Goal: Navigation & Orientation: Find specific page/section

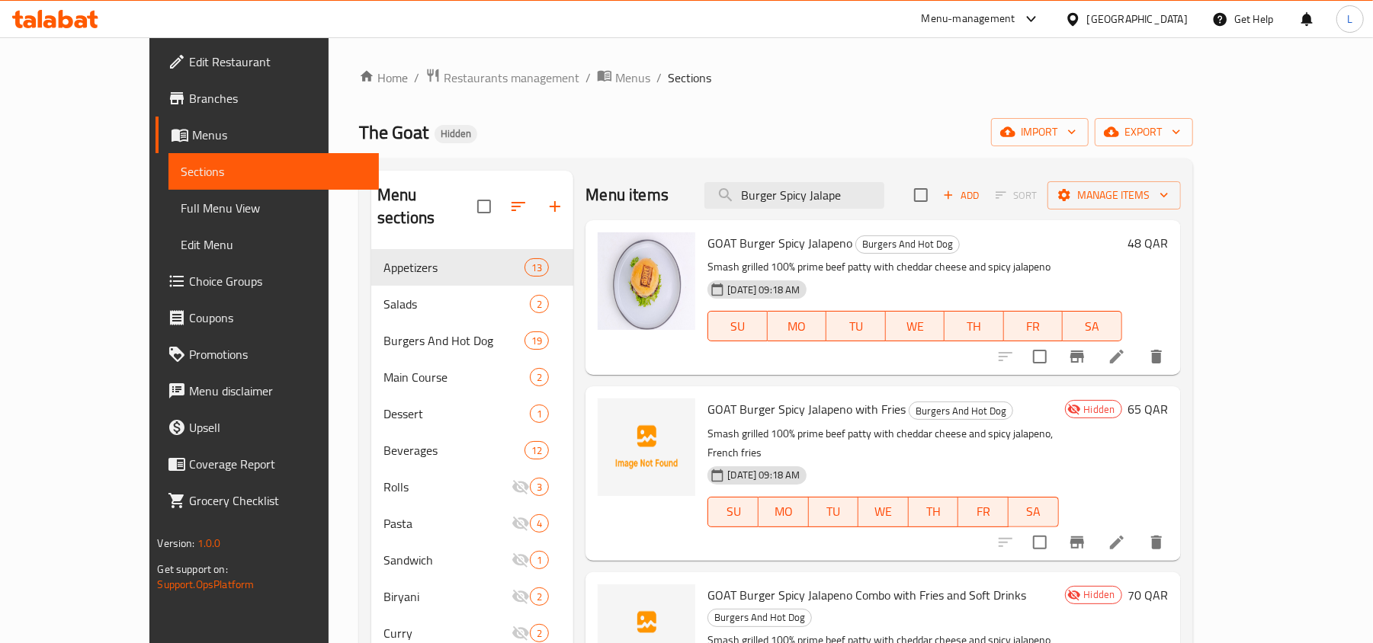
drag, startPoint x: 913, startPoint y: 205, endPoint x: 640, endPoint y: 215, distance: 273.1
click at [654, 220] on div "Menu items Burger Spicy Jalape Add Sort Manage items GOAT Burger Spicy Jalapeno…" at bounding box center [876, 492] width 607 height 643
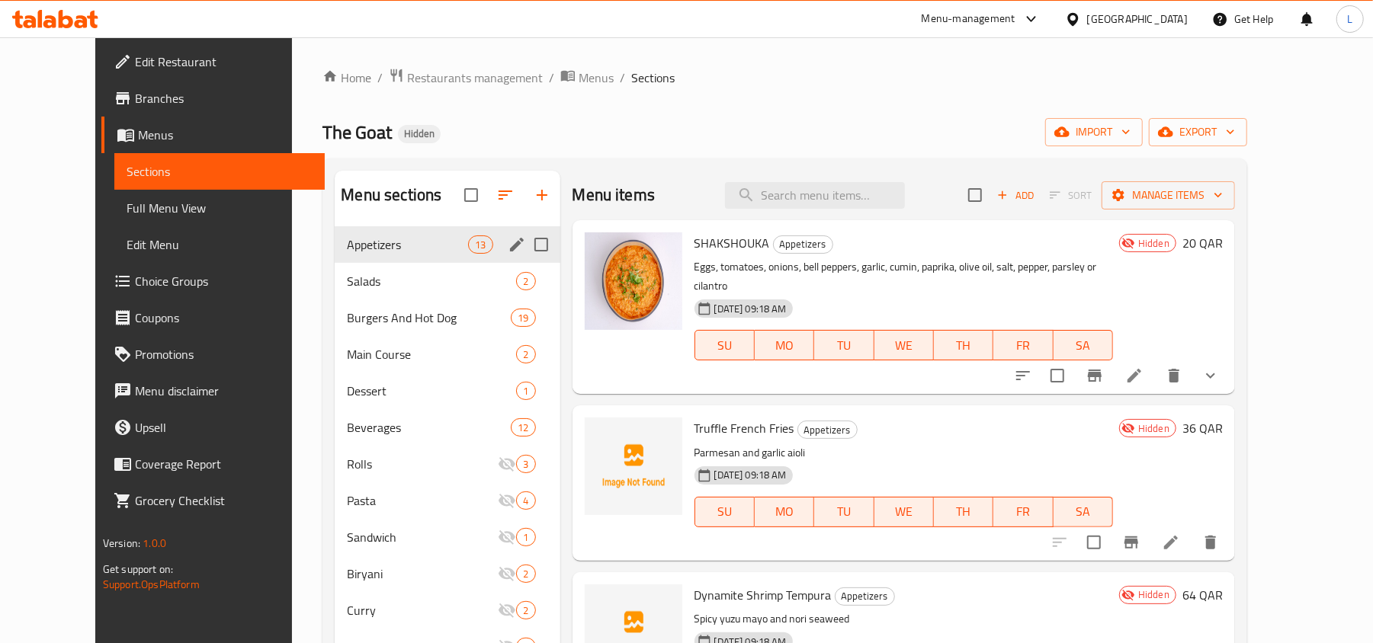
click at [335, 232] on div "Appetizers 13" at bounding box center [447, 244] width 225 height 37
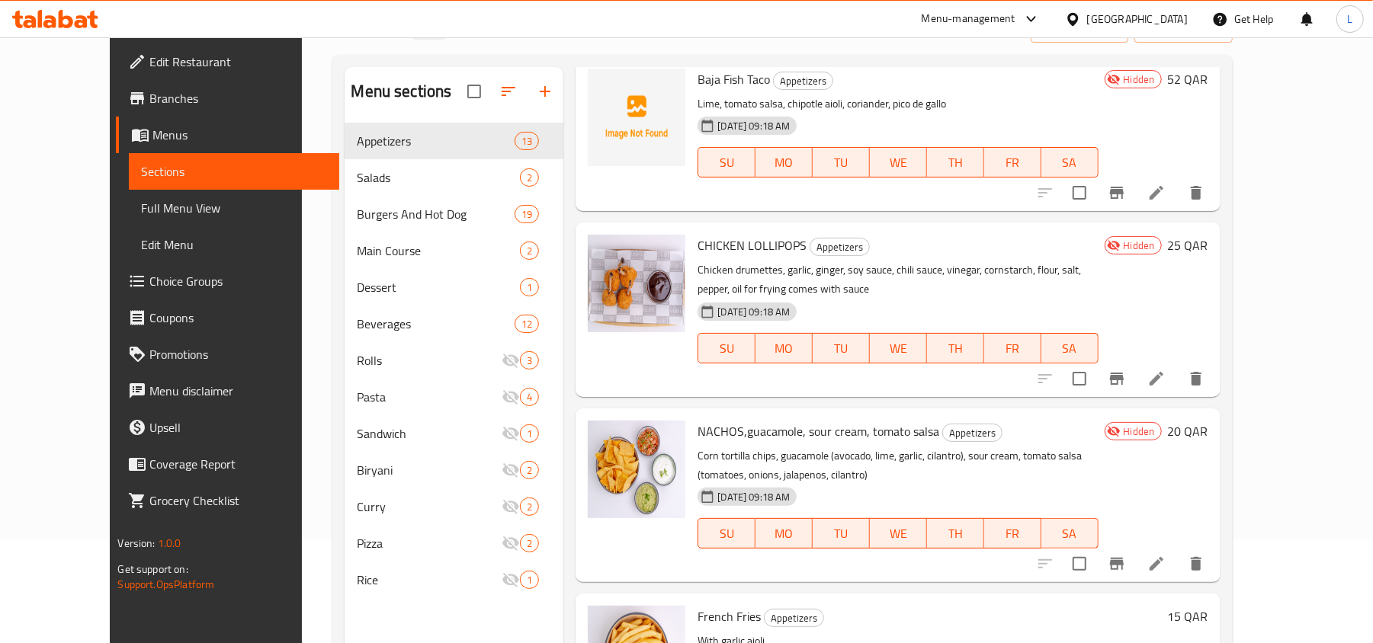
scroll to position [214, 0]
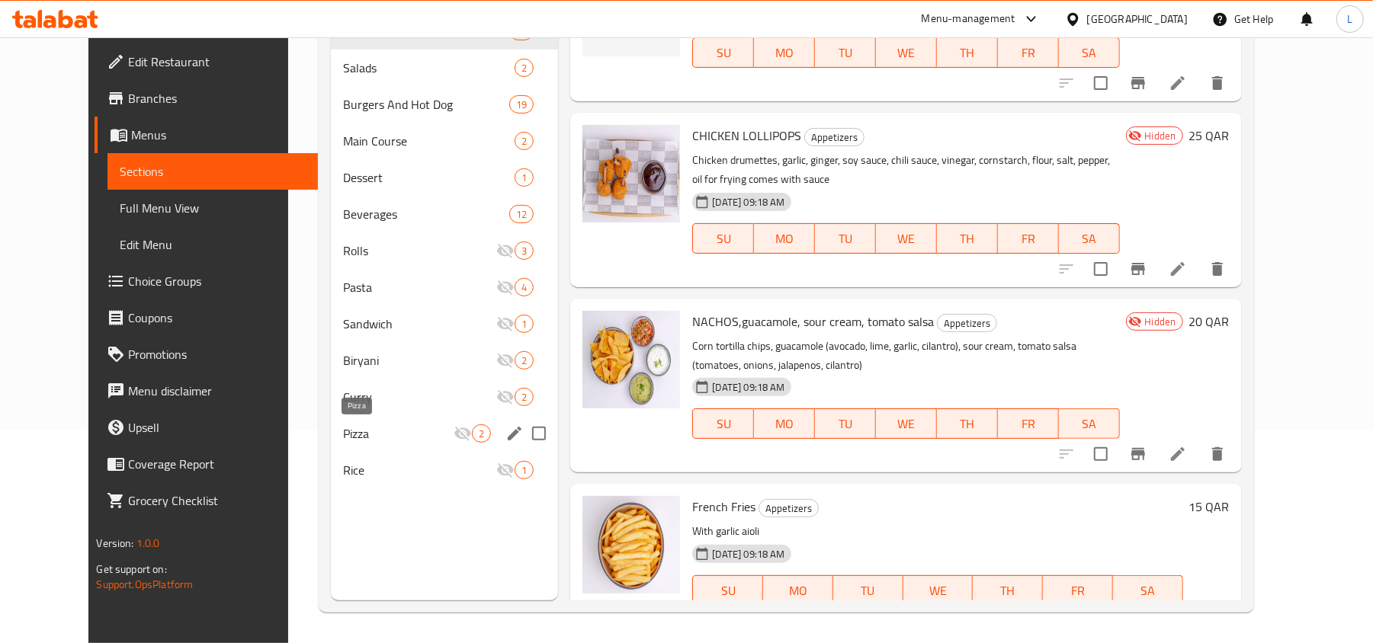
click at [343, 425] on span "Pizza" at bounding box center [398, 434] width 111 height 18
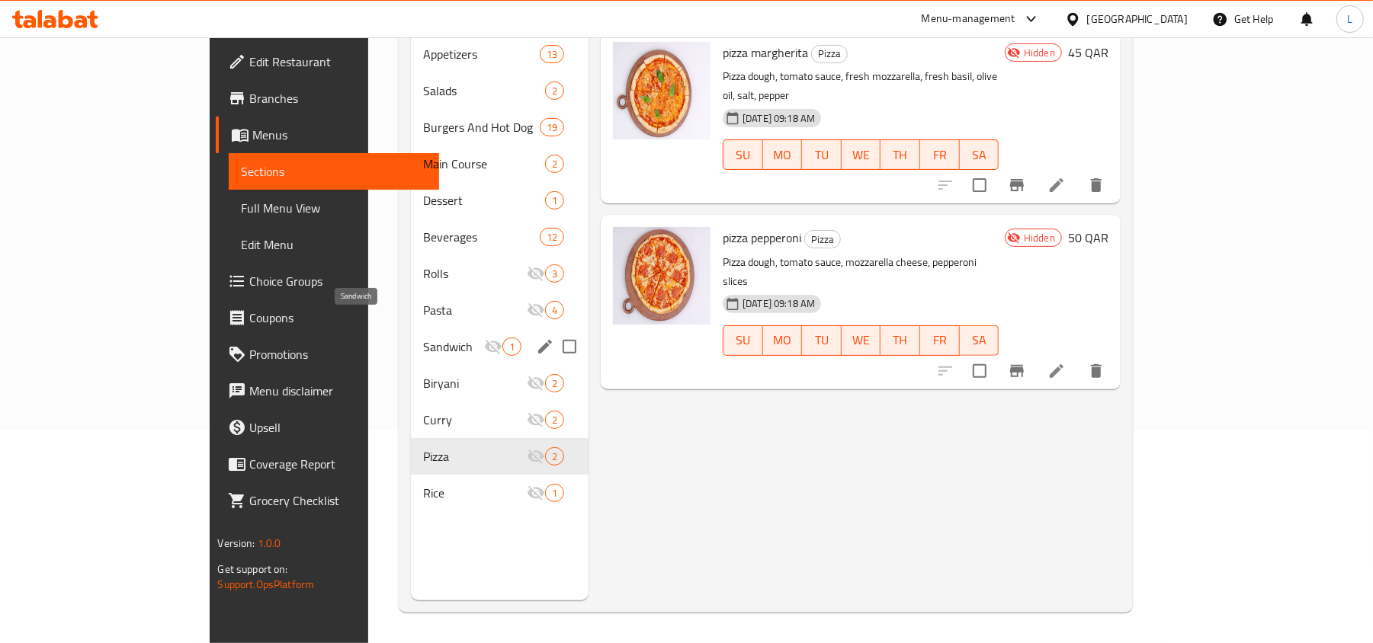
click at [423, 338] on span "Sandwich" at bounding box center [453, 347] width 60 height 18
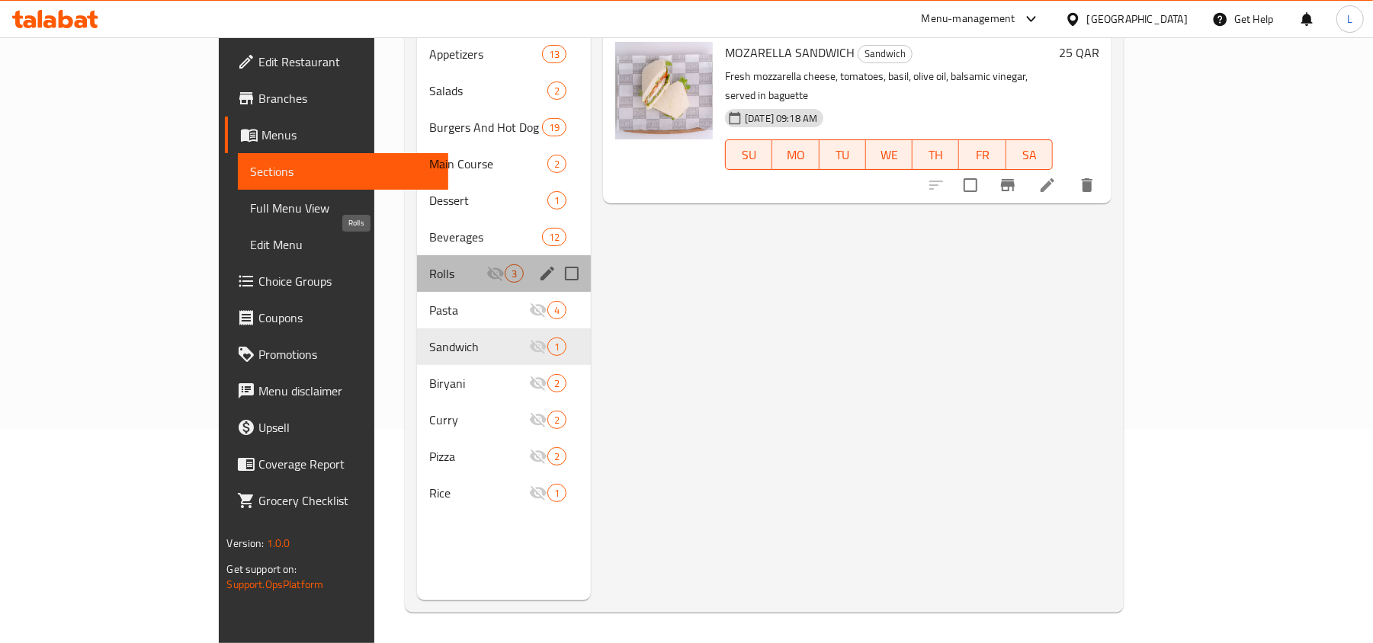
click at [429, 265] on span "Rolls" at bounding box center [457, 274] width 57 height 18
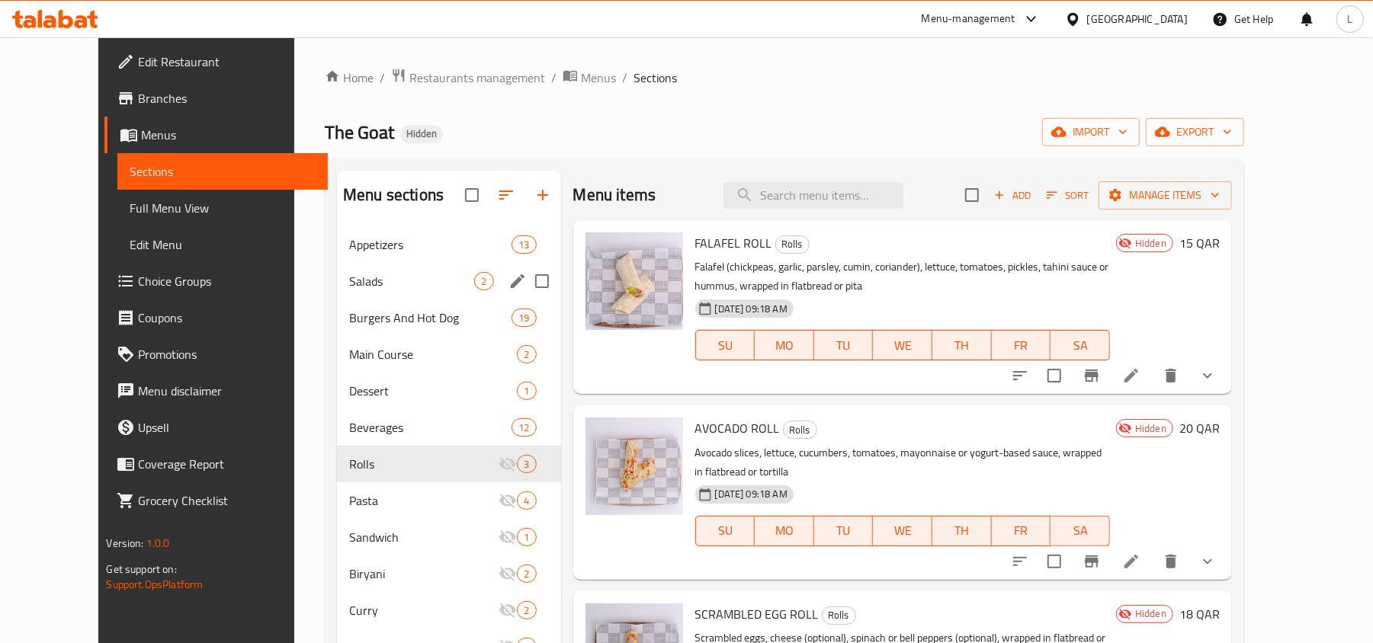
click at [342, 266] on div "Salads 2" at bounding box center [448, 281] width 223 height 37
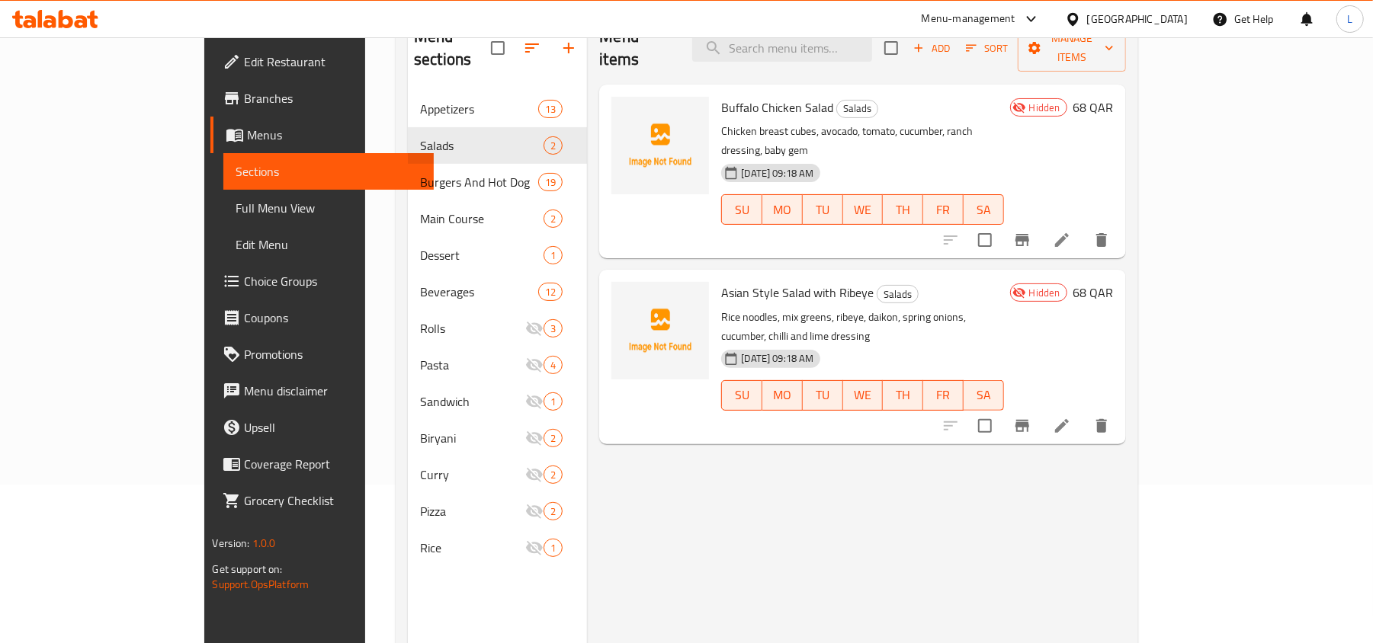
scroll to position [203, 0]
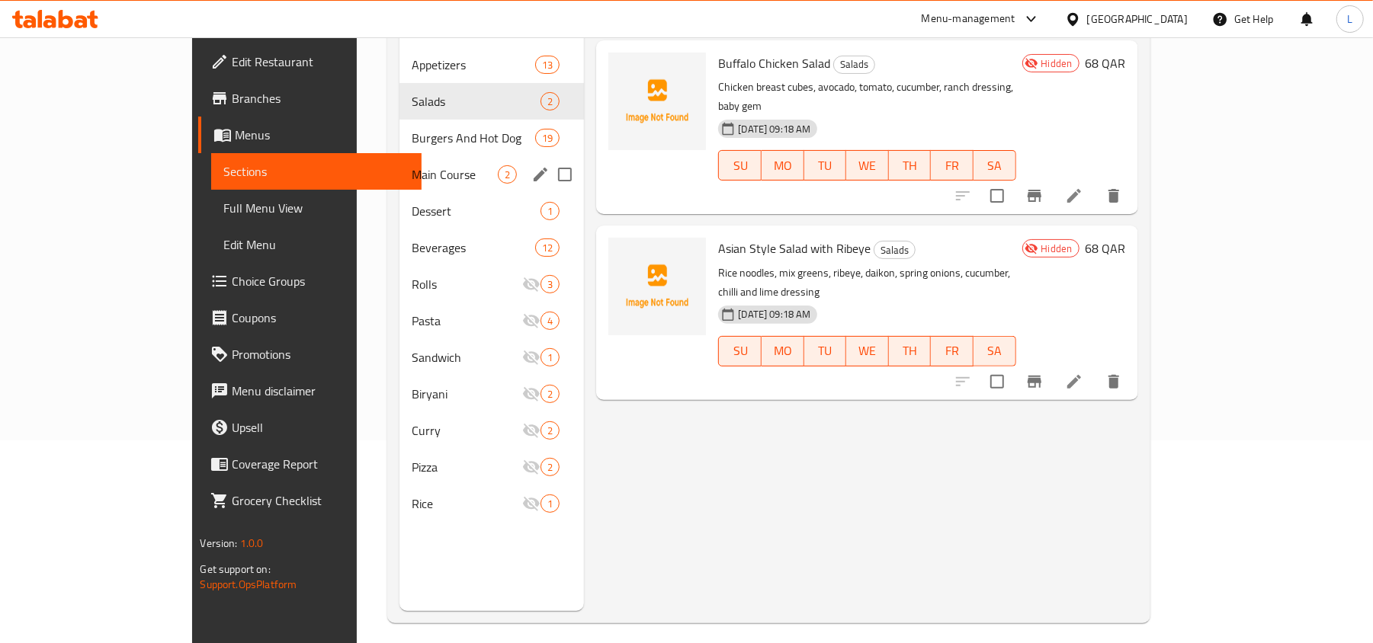
click at [412, 165] on span "Main Course" at bounding box center [455, 174] width 86 height 18
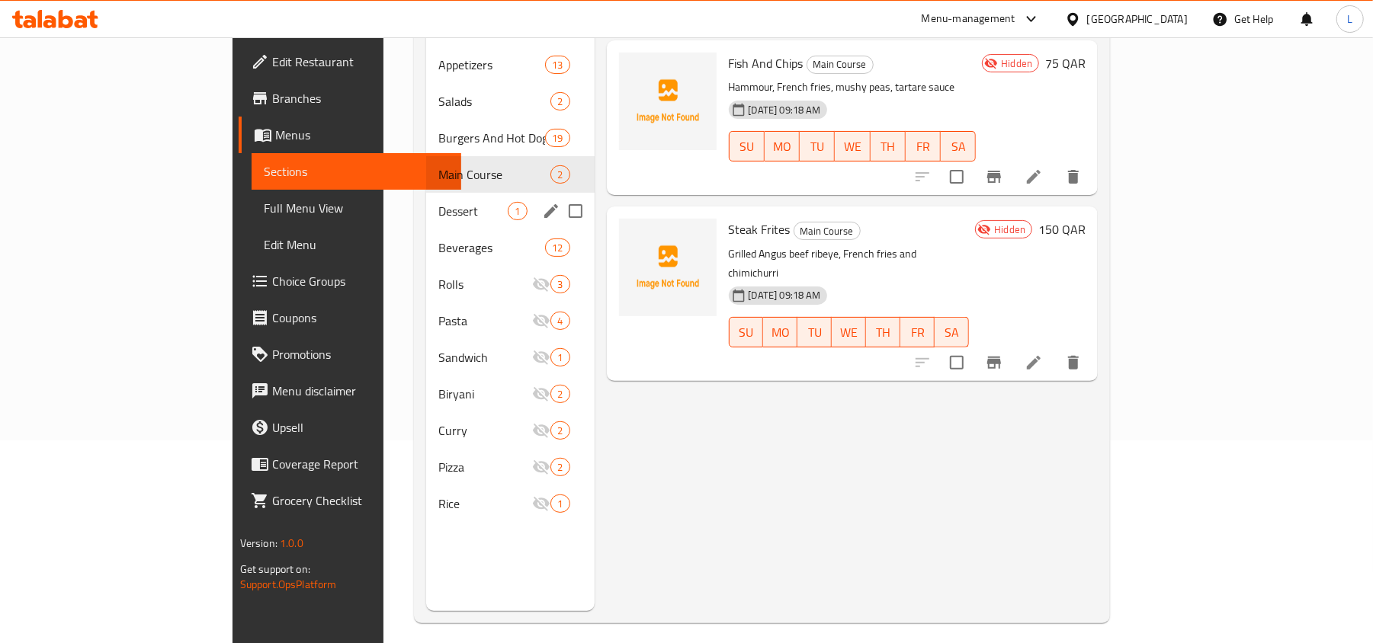
click at [426, 202] on div "Dessert 1" at bounding box center [510, 211] width 168 height 37
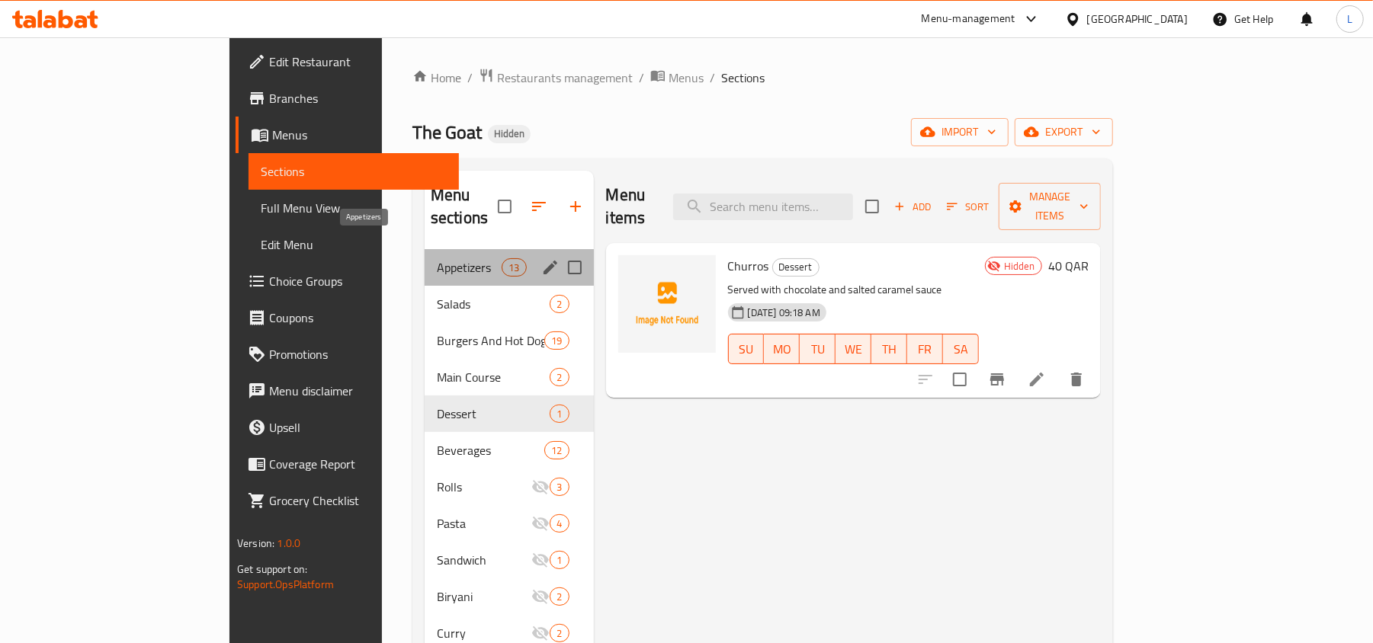
click at [437, 258] on span "Appetizers" at bounding box center [469, 267] width 65 height 18
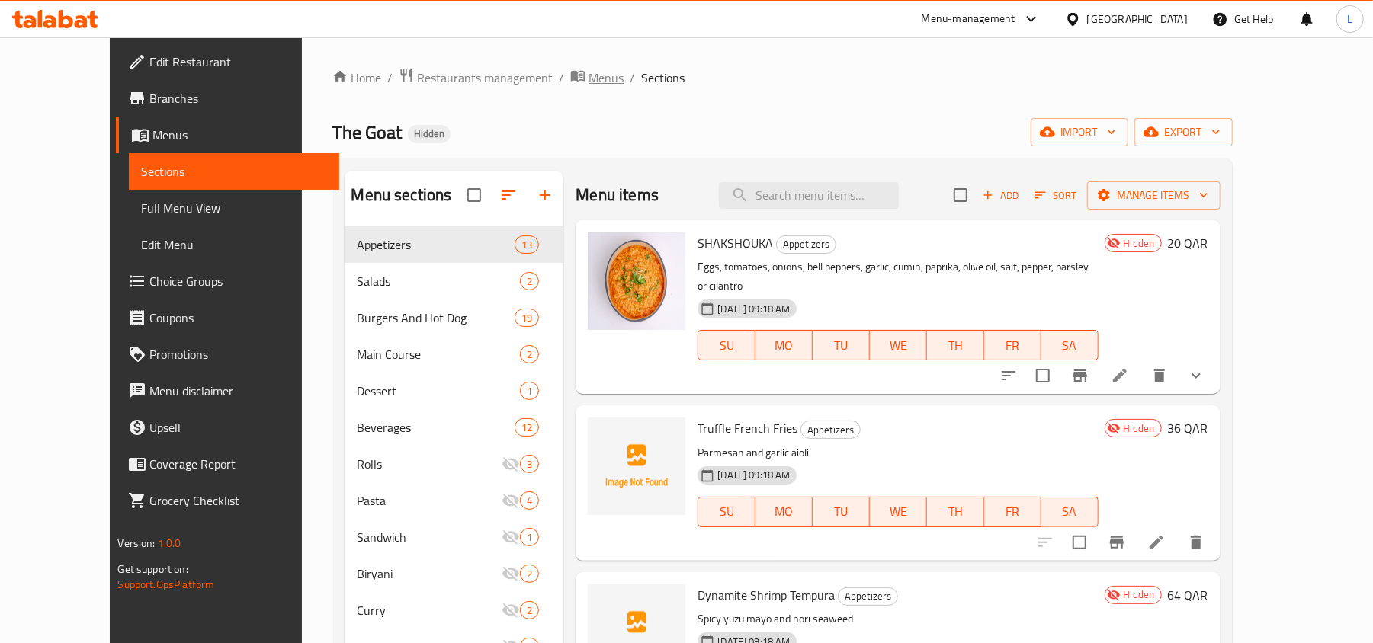
click at [588, 74] on span "Menus" at bounding box center [605, 78] width 35 height 18
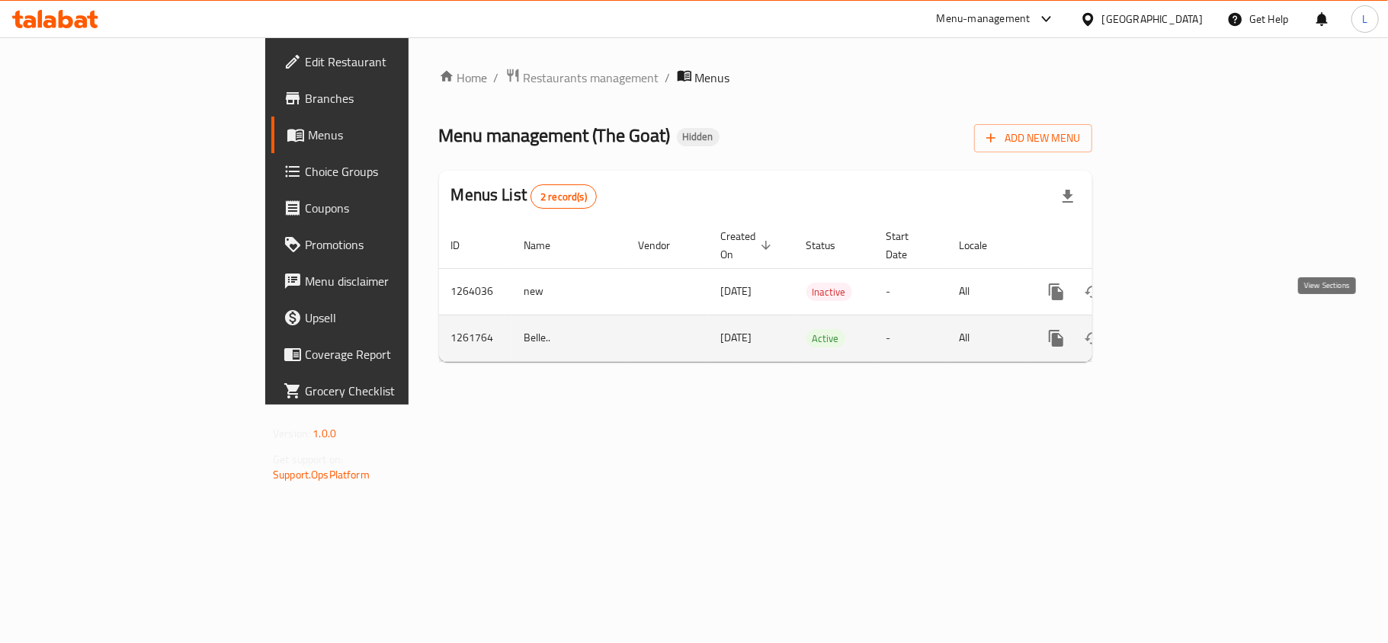
click at [1175, 329] on icon "enhanced table" at bounding box center [1166, 338] width 18 height 18
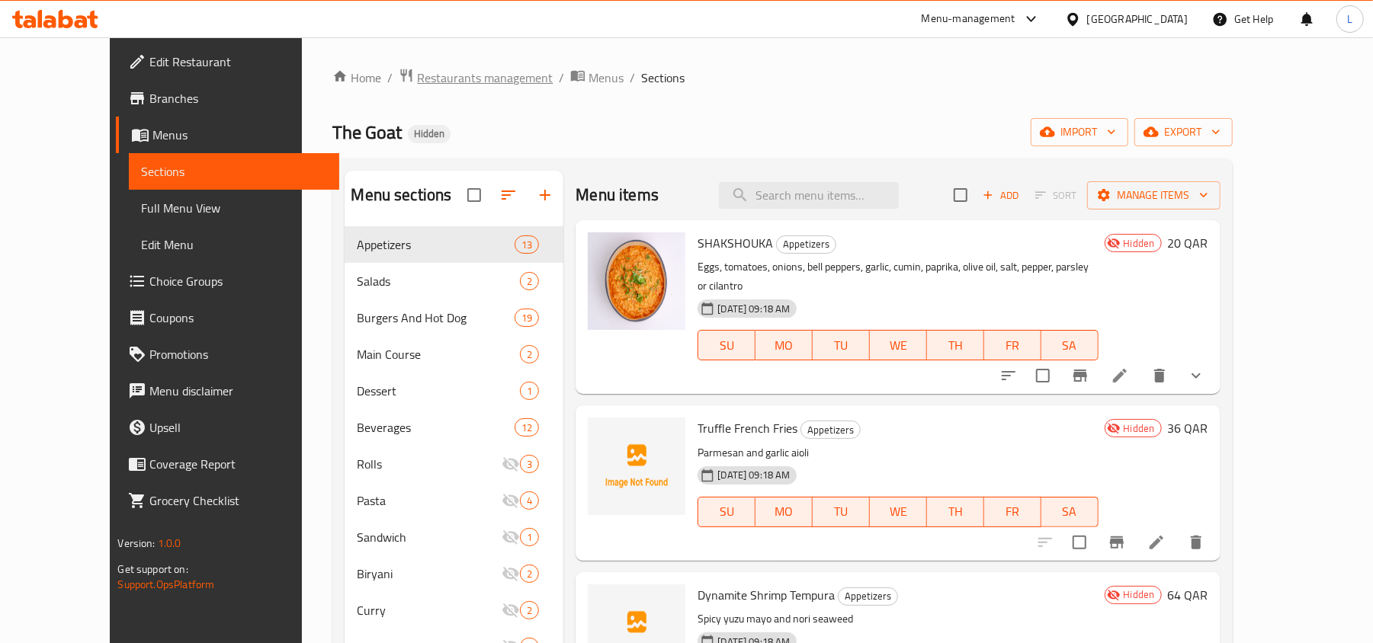
click at [427, 74] on span "Restaurants management" at bounding box center [485, 78] width 136 height 18
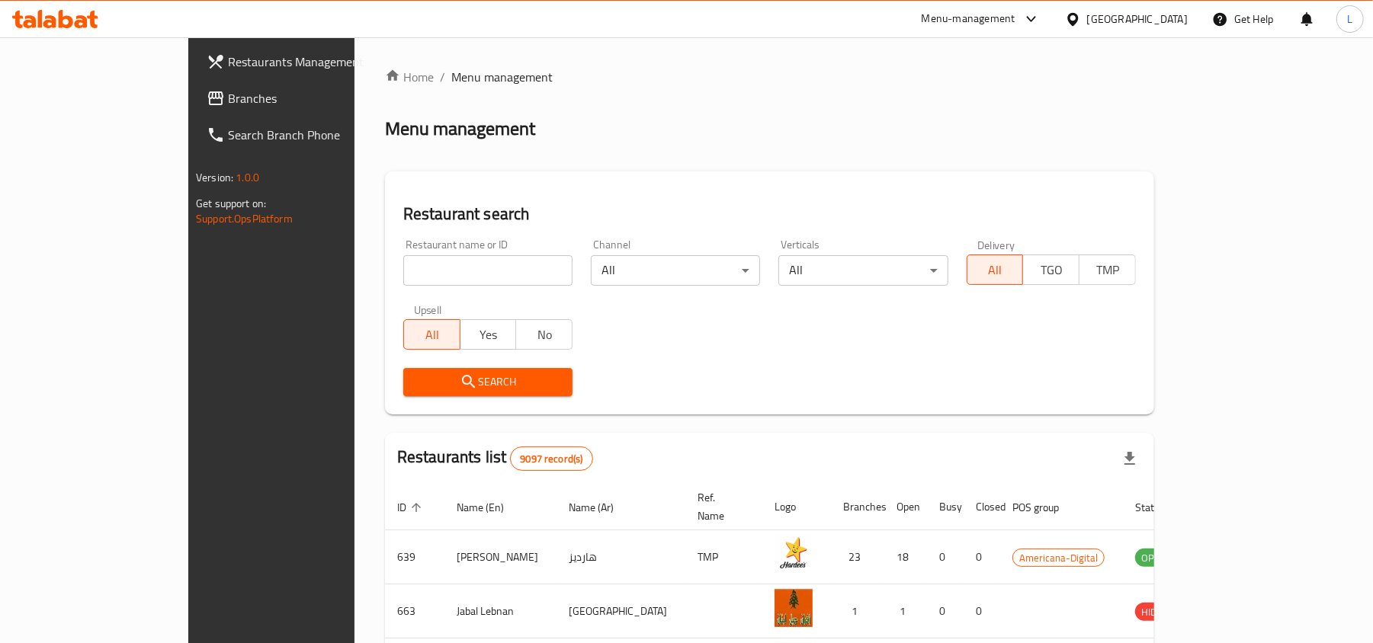
click at [1175, 28] on div "[GEOGRAPHIC_DATA]" at bounding box center [1126, 19] width 147 height 37
click at [1171, 25] on div "[GEOGRAPHIC_DATA]" at bounding box center [1137, 19] width 101 height 17
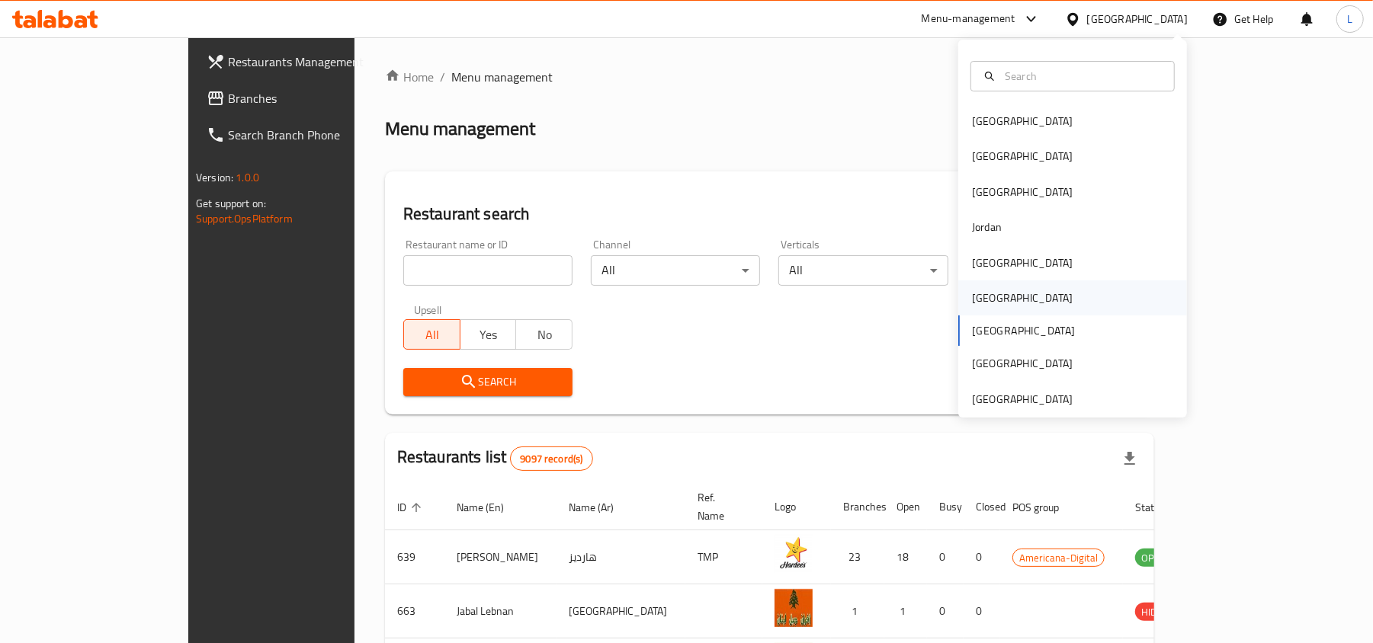
click at [972, 302] on div "[GEOGRAPHIC_DATA]" at bounding box center [1022, 298] width 101 height 17
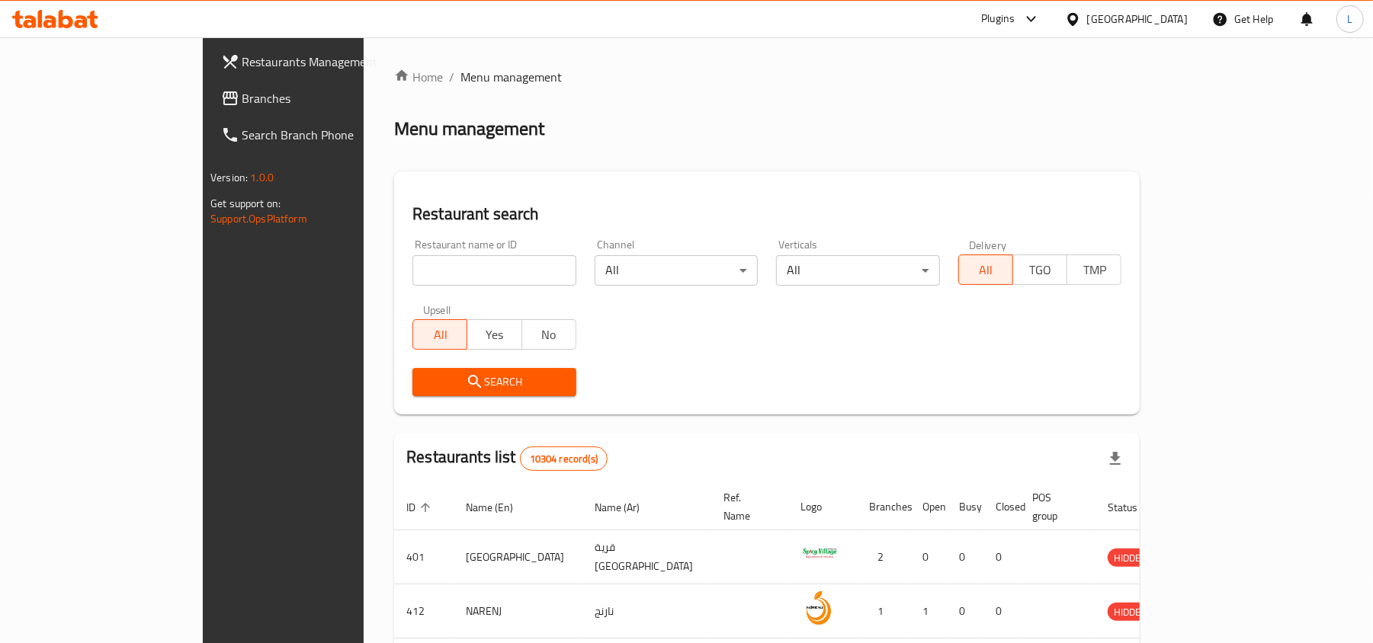
click at [209, 114] on link "Branches" at bounding box center [320, 98] width 223 height 37
